Goal: Information Seeking & Learning: Learn about a topic

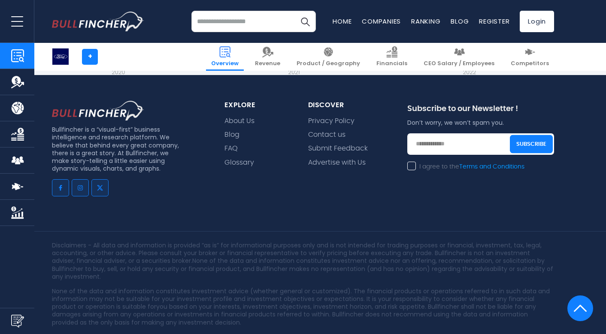
scroll to position [3587, 0]
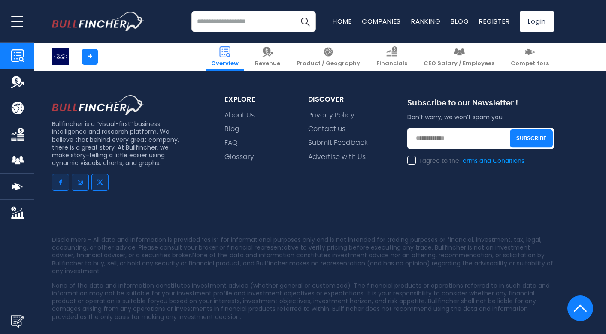
click at [24, 81] on link "Revenue" at bounding box center [17, 82] width 34 height 26
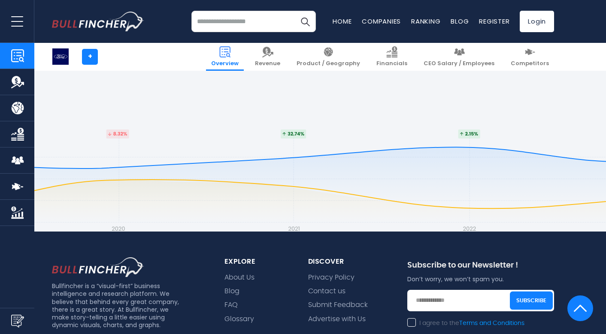
scroll to position [3353, 0]
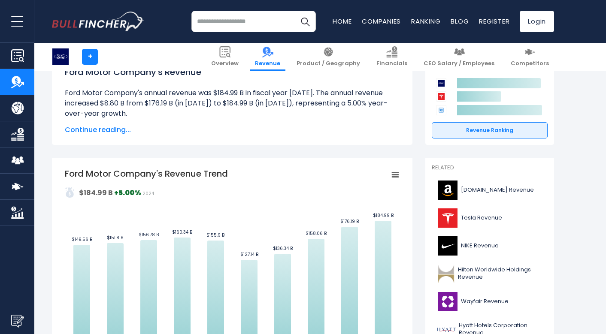
scroll to position [98, 0]
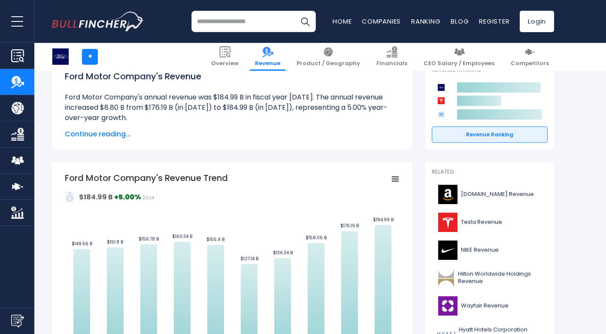
click at [12, 56] on img "Company Overview" at bounding box center [17, 55] width 13 height 13
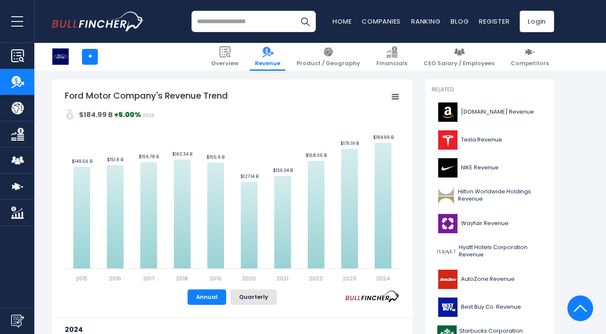
scroll to position [181, 0]
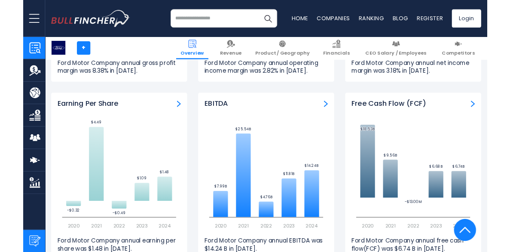
scroll to position [2099, 0]
